Goal: Book appointment/travel/reservation

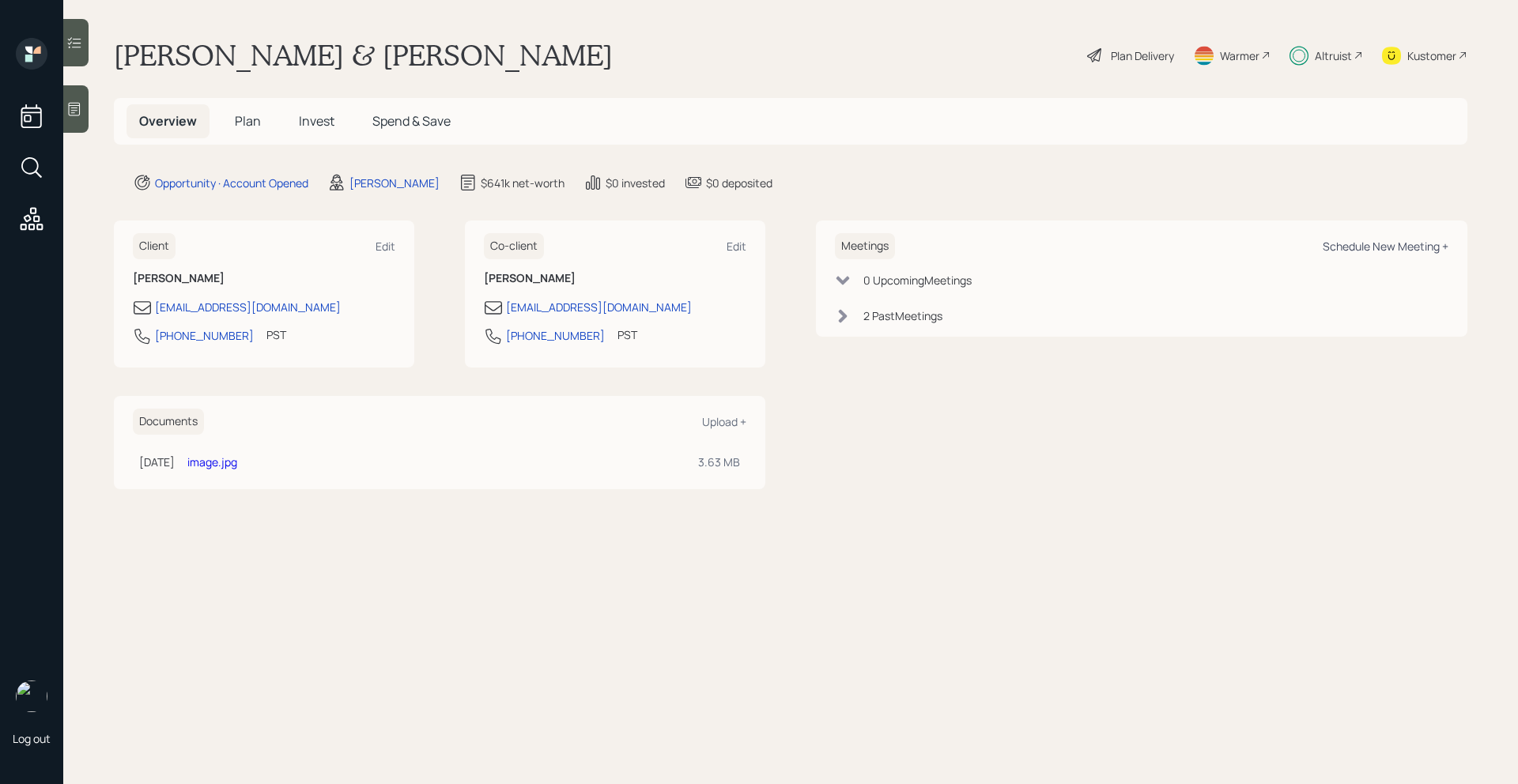
click at [1392, 240] on div "Schedule New Meeting +" at bounding box center [1385, 246] width 126 height 15
select select "bffa7908-1b2a-4c79-9bb6-f0ec9aed22d3"
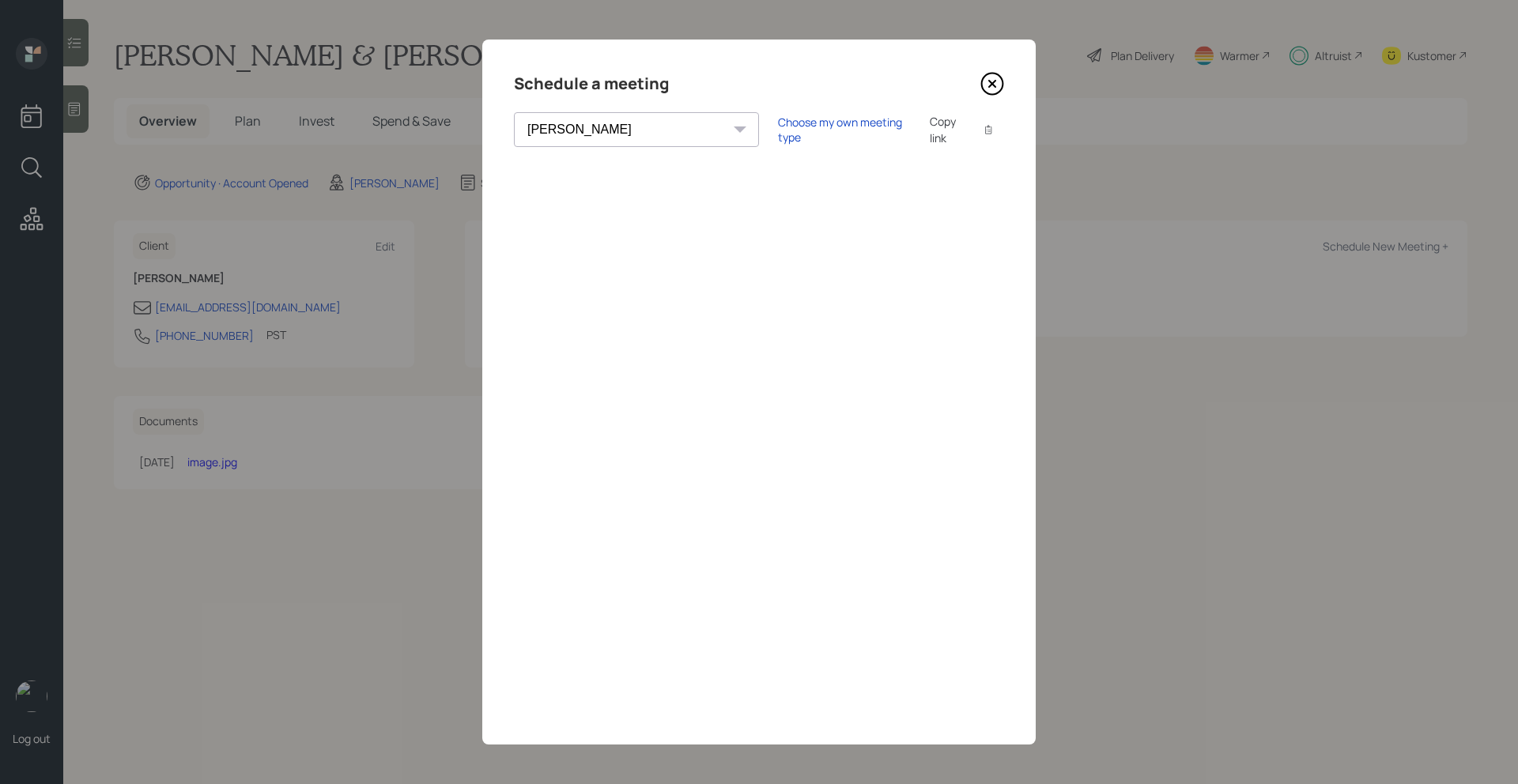
click at [929, 132] on div "Copy link" at bounding box center [947, 129] width 36 height 33
click at [995, 84] on icon at bounding box center [992, 84] width 24 height 24
